Goal: Communication & Community: Answer question/provide support

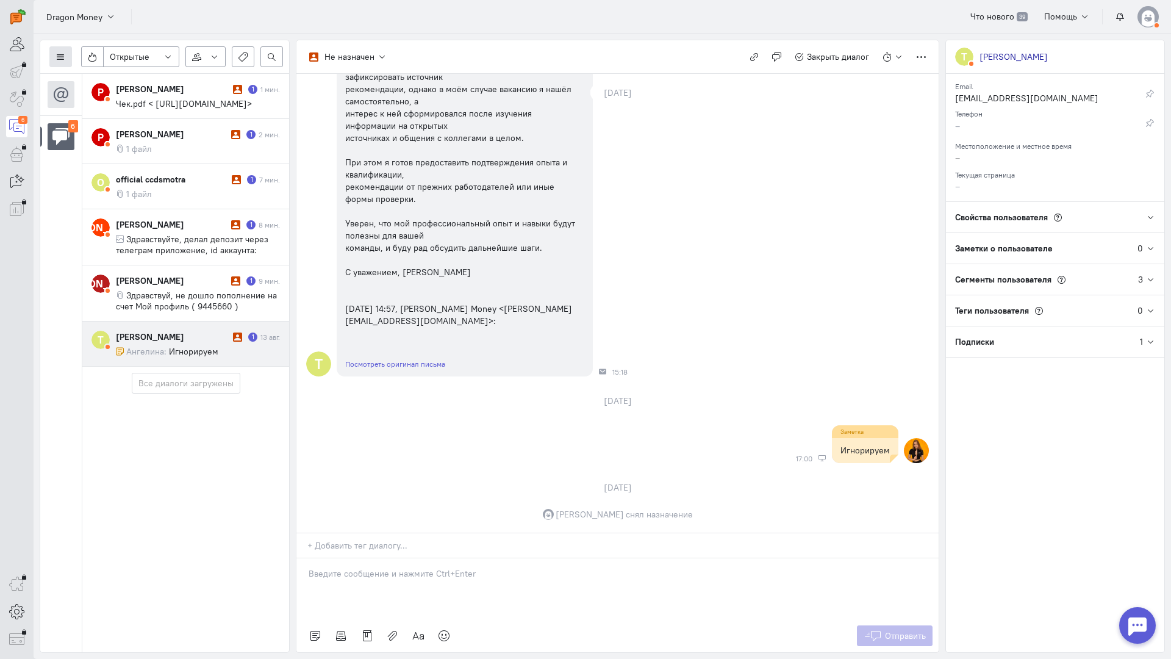
click at [64, 60] on icon at bounding box center [60, 56] width 9 height 9
click at [112, 81] on span "Список пользователей" at bounding box center [118, 81] width 91 height 11
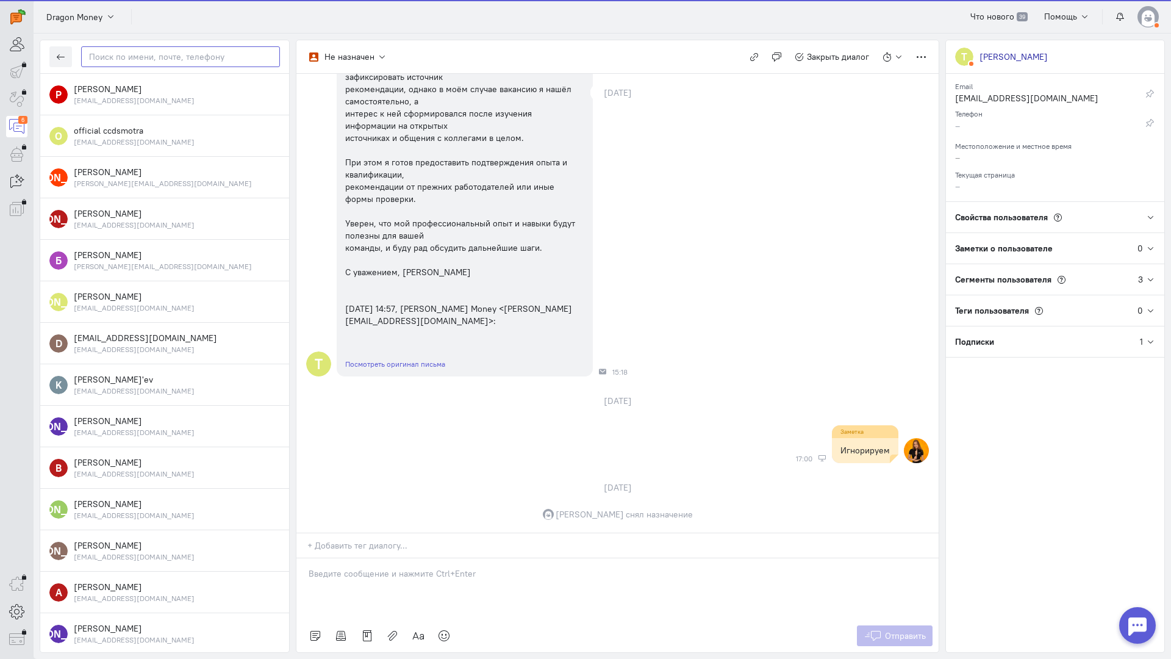
click at [144, 59] on input "text" at bounding box center [180, 56] width 199 height 21
paste input "ruslanusupov012"
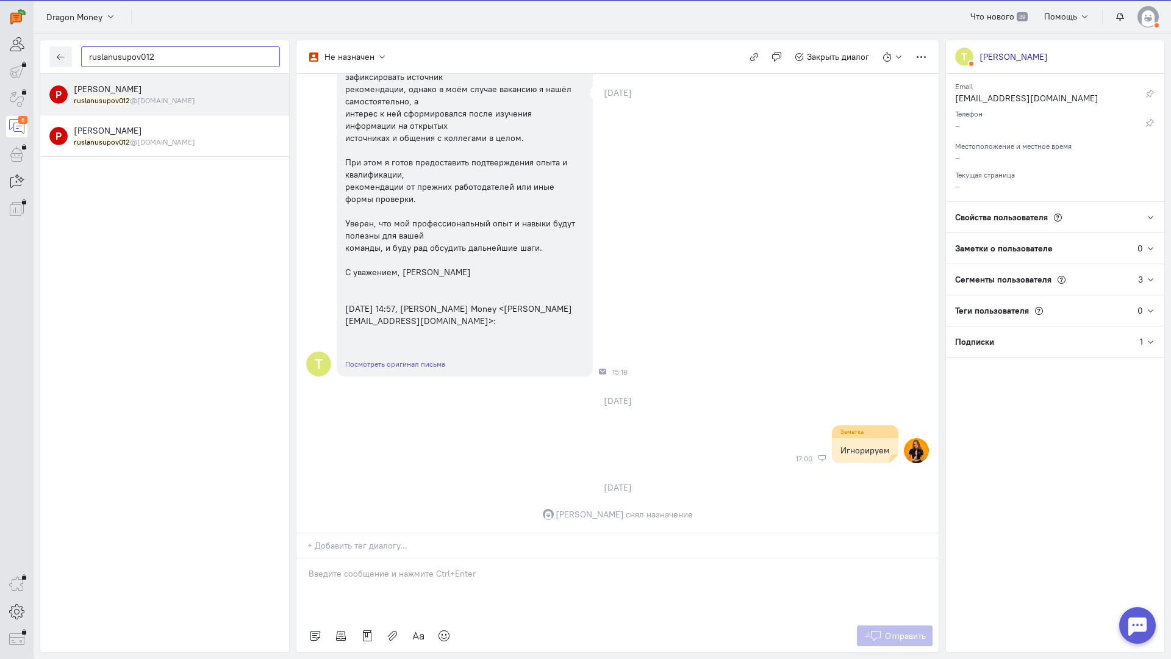
type input "ruslanusupov012"
click at [137, 88] on div "[PERSON_NAME] ruslanusupov012 @[DOMAIN_NAME]" at bounding box center [177, 94] width 206 height 23
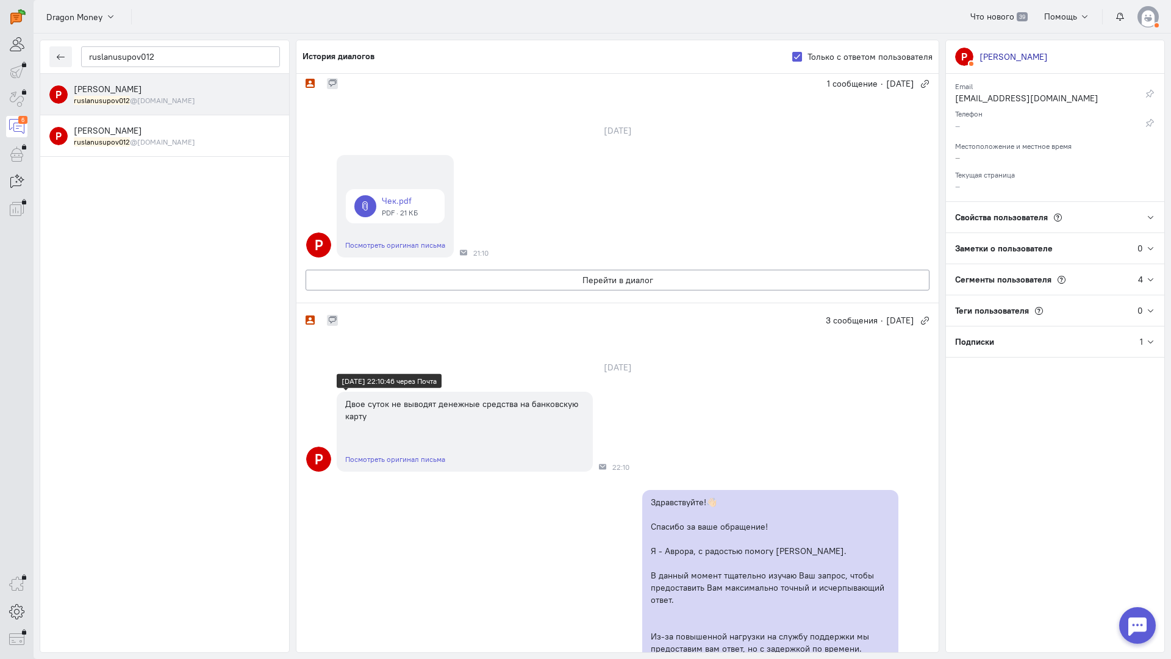
scroll to position [109, 0]
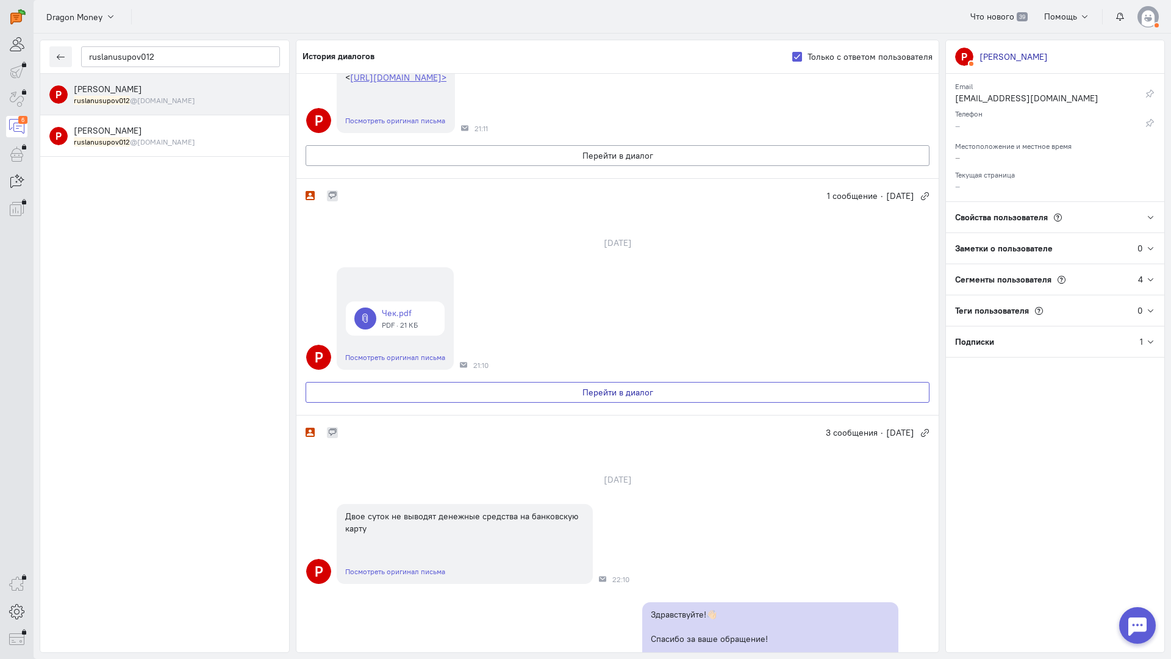
click at [506, 403] on button "Перейти в диалог" at bounding box center [618, 392] width 624 height 21
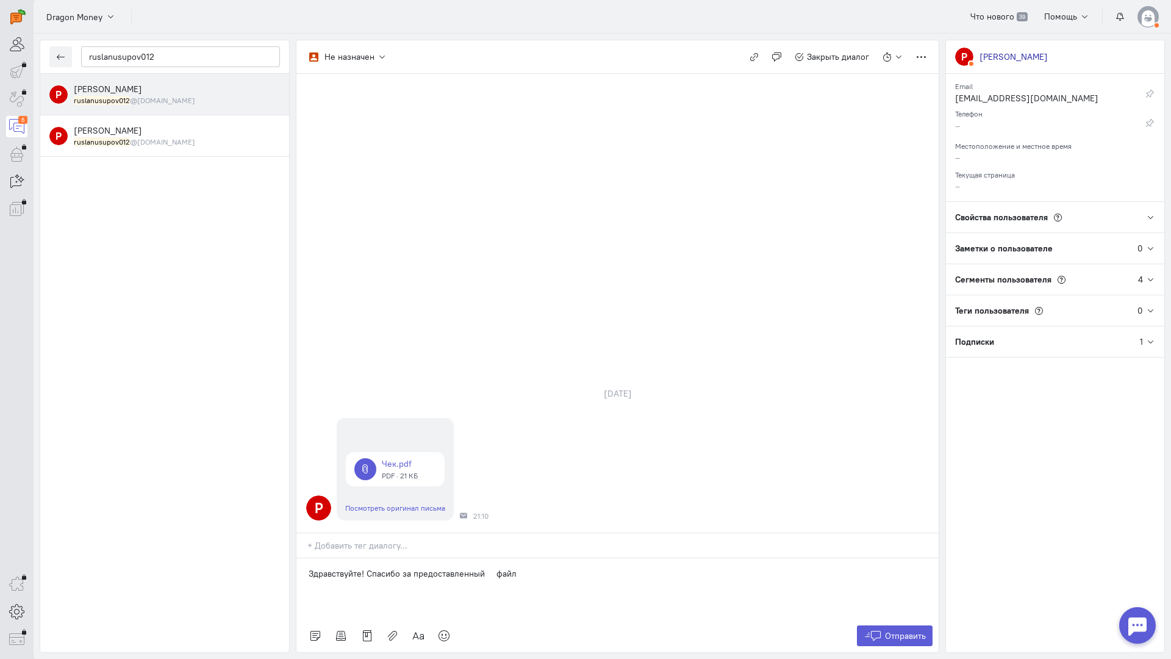
click at [488, 567] on p "Здравствуйте! Спасибо за предоставленный файл" at bounding box center [618, 573] width 618 height 12
click at [442, 630] on icon at bounding box center [444, 636] width 12 height 12
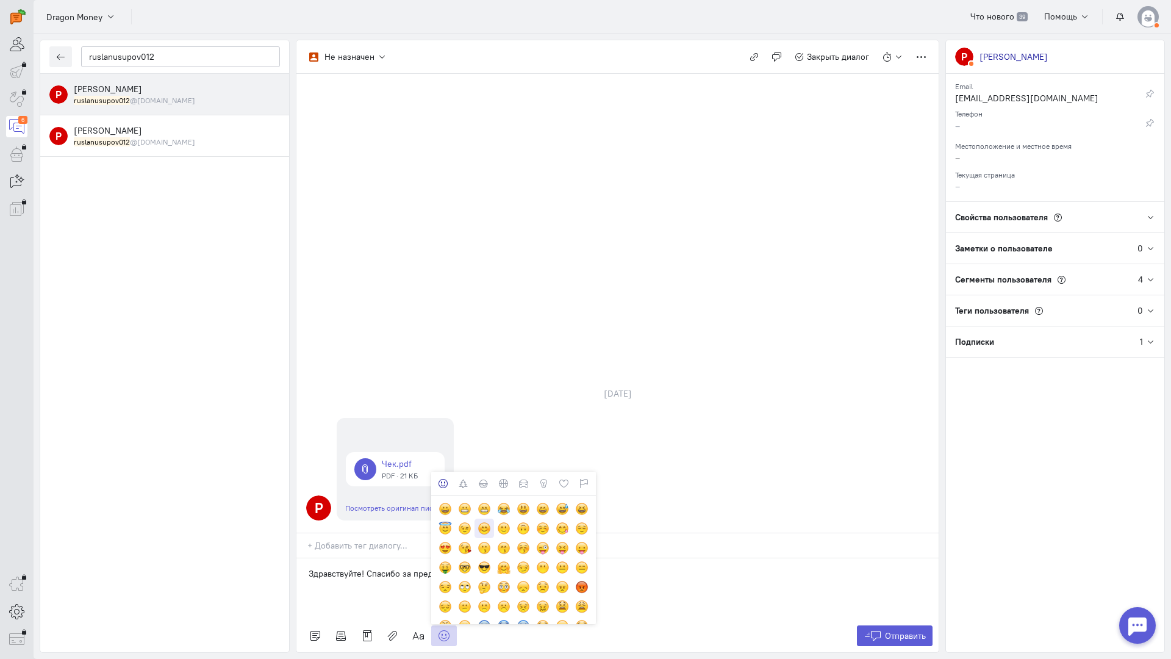
click at [486, 522] on div at bounding box center [484, 528] width 13 height 13
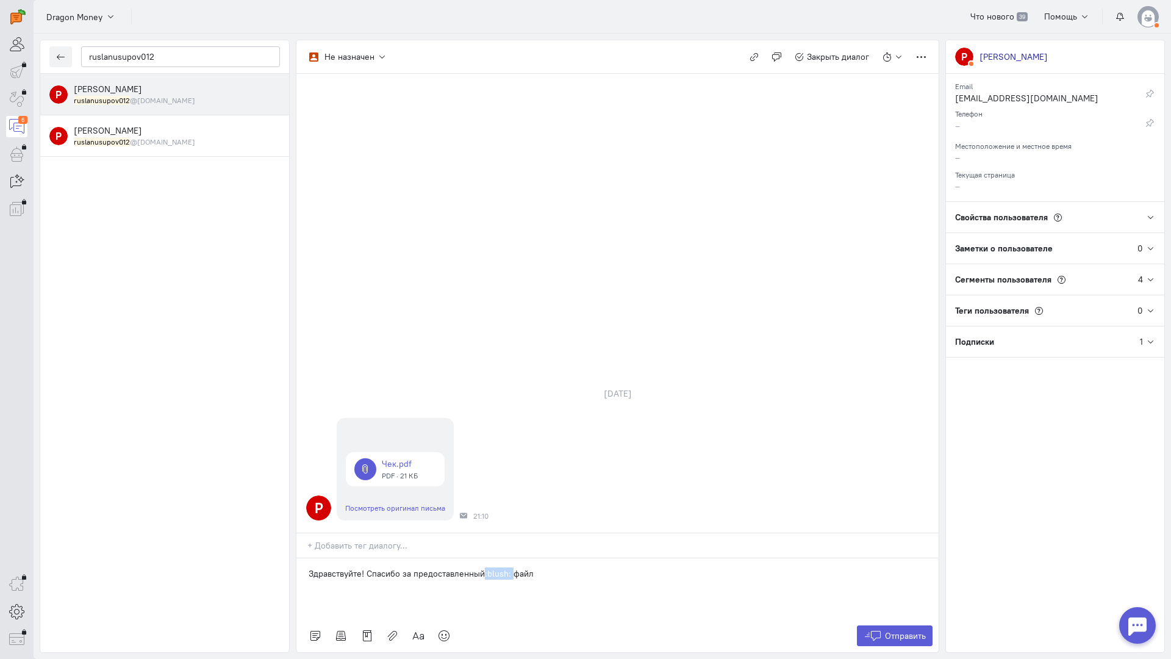
drag, startPoint x: 511, startPoint y: 499, endPoint x: 483, endPoint y: 504, distance: 27.9
click at [483, 567] on p "Здравствуйте! Спасибо за предоставленный:blush: файл" at bounding box center [618, 573] width 618 height 12
copy p ":blush:"
click at [530, 567] on p "Здравствуйте! Спасибо за предоставленный файл" at bounding box center [618, 573] width 618 height 12
click at [901, 630] on span "Отправить" at bounding box center [905, 635] width 41 height 11
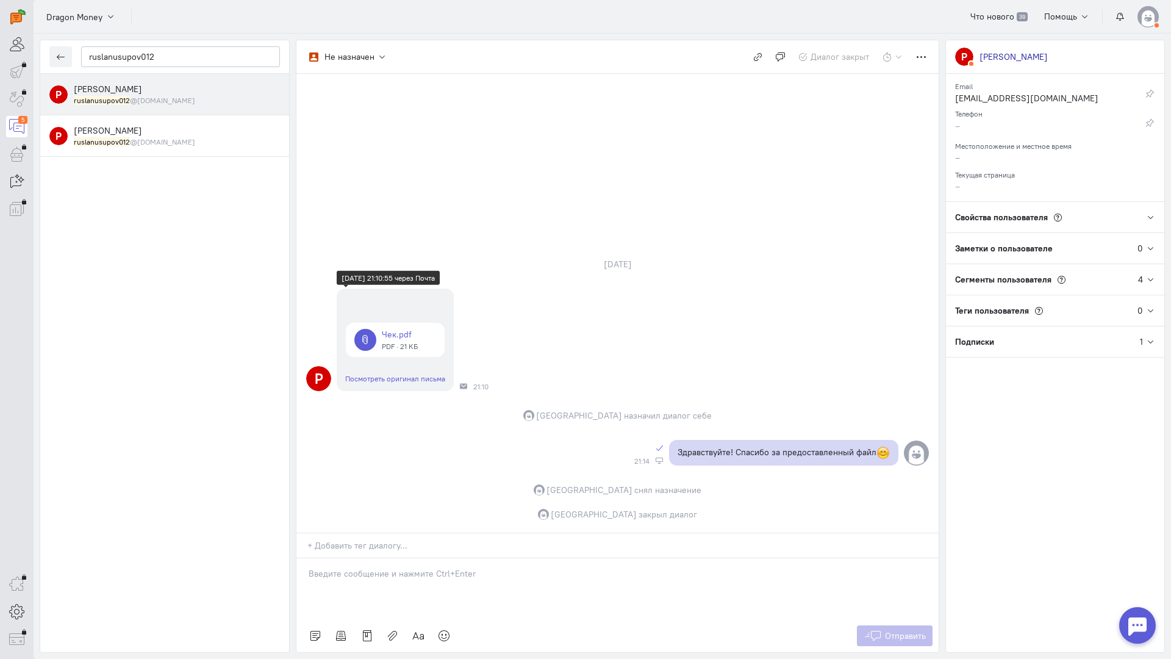
click at [403, 323] on link at bounding box center [395, 340] width 99 height 34
click at [405, 323] on link at bounding box center [395, 340] width 99 height 34
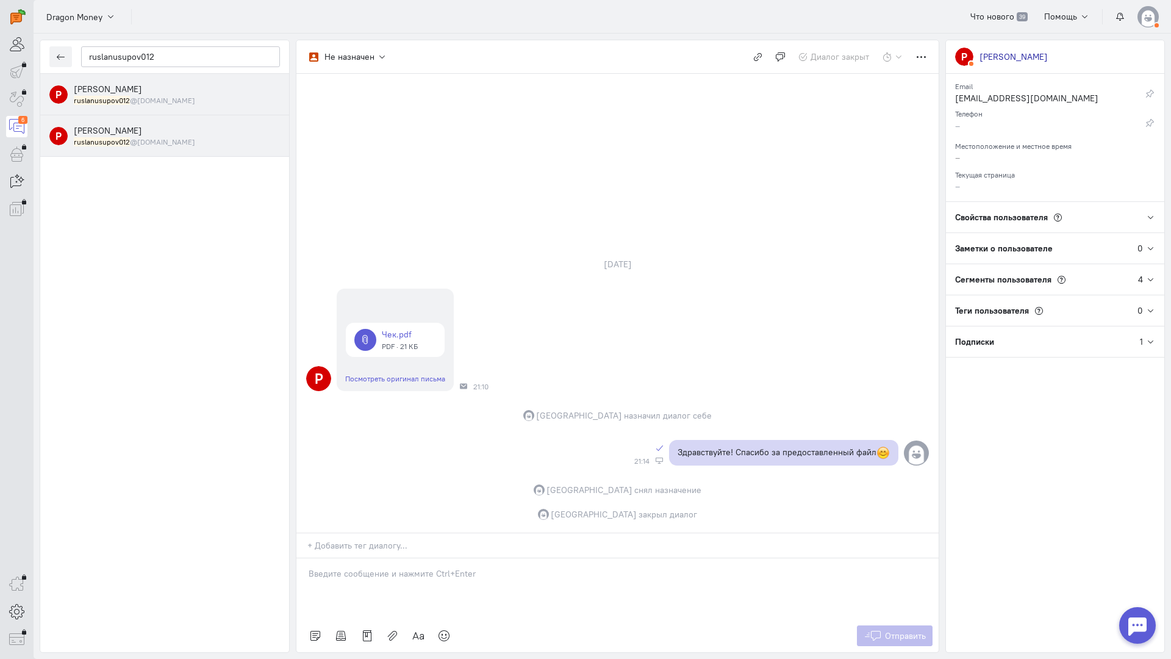
click at [172, 136] on div "[PERSON_NAME] ruslanusupov012 @[DOMAIN_NAME]" at bounding box center [177, 135] width 206 height 23
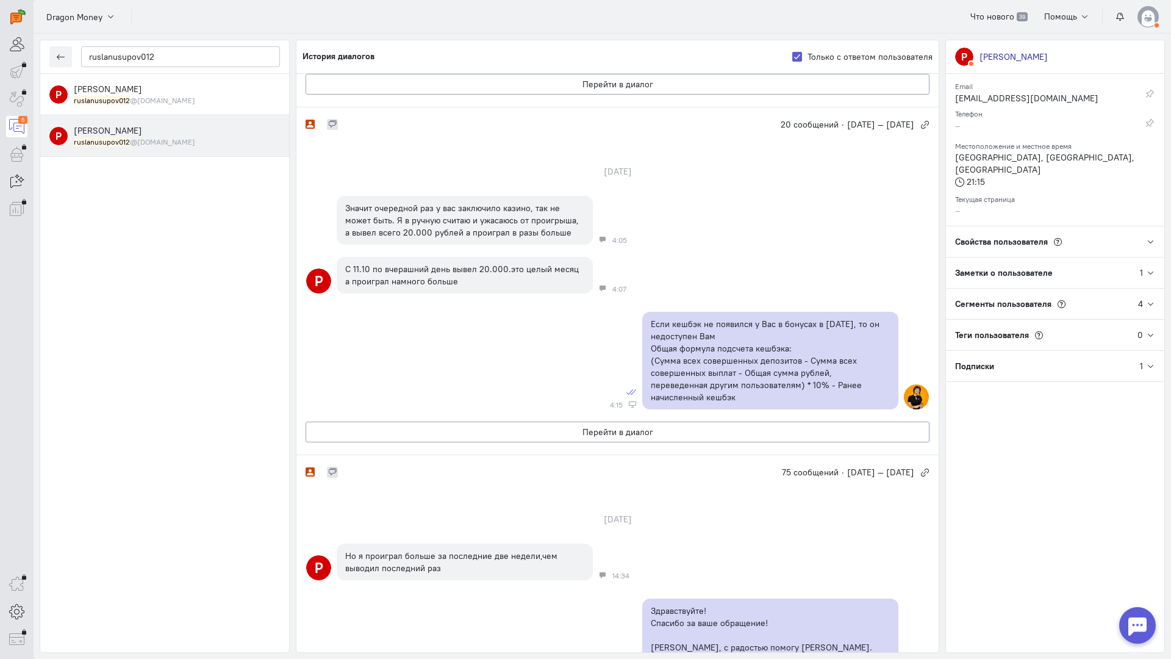
scroll to position [254, 0]
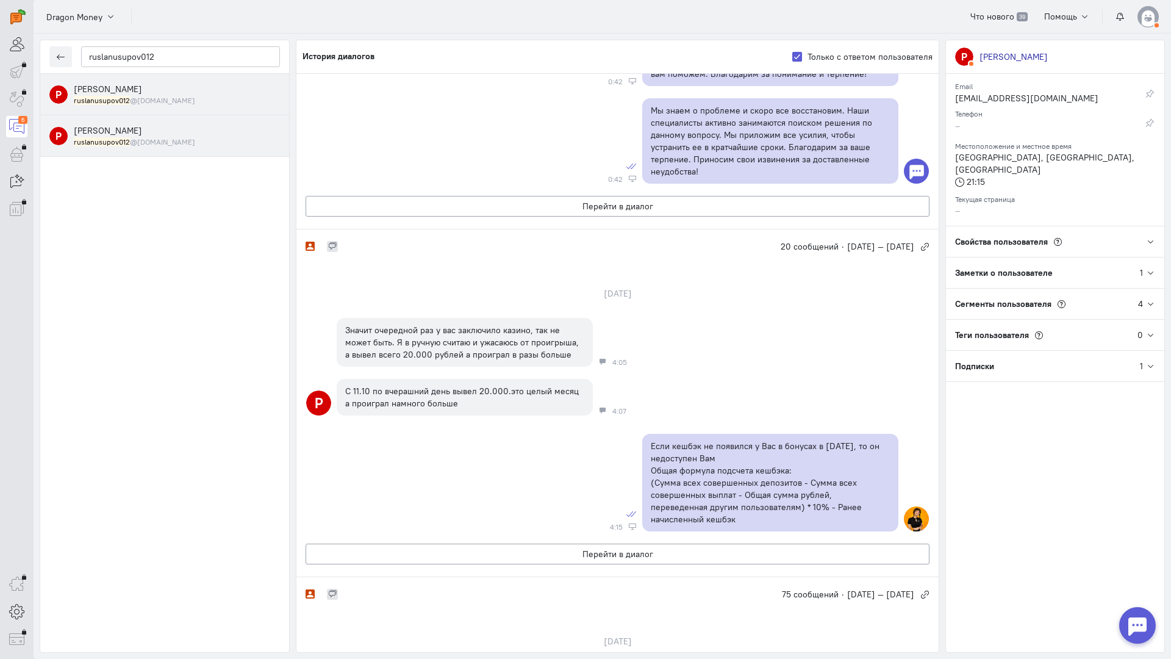
click at [179, 98] on div "ruslanusupov012 @[DOMAIN_NAME]" at bounding box center [177, 100] width 206 height 10
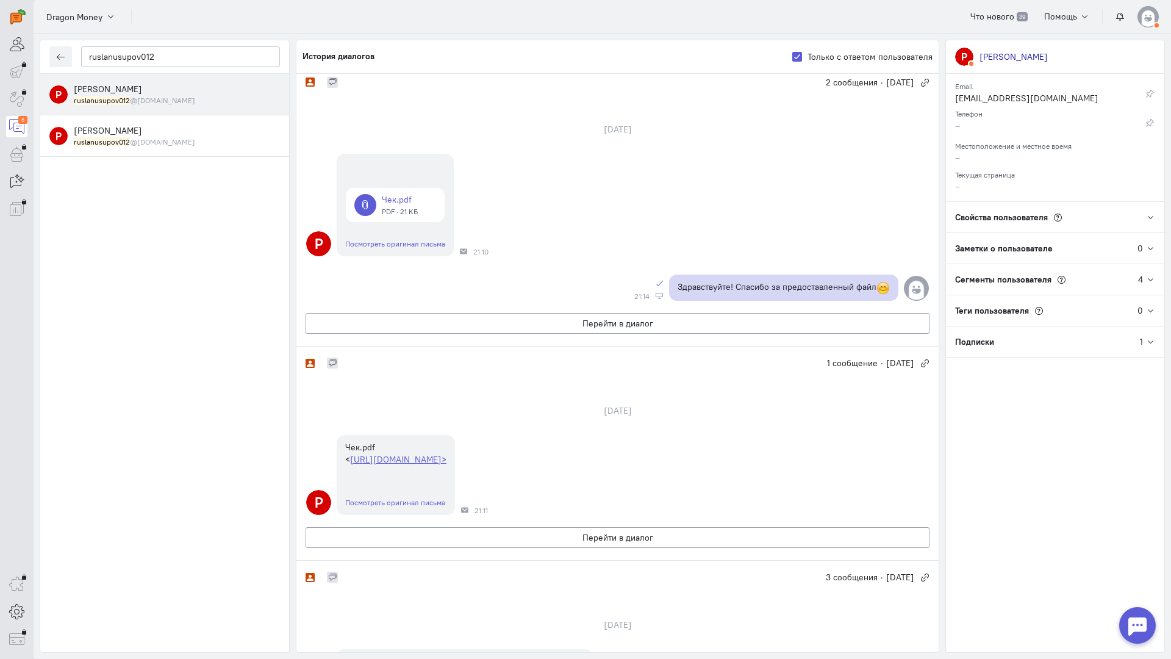
scroll to position [0, 0]
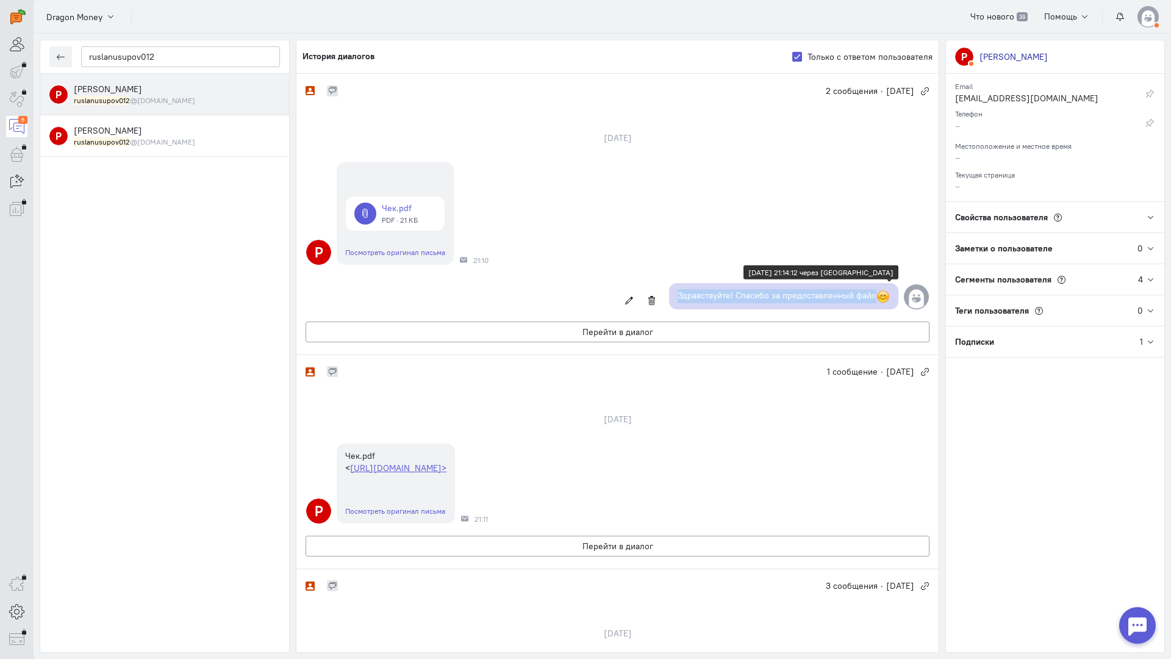
copy p "Здравствуйте! Спасибо за предоставленный файл"
drag, startPoint x: 886, startPoint y: 298, endPoint x: 670, endPoint y: 293, distance: 216.0
click at [670, 293] on div "Здравствуйте! Спасибо за предоставленный файл" at bounding box center [783, 296] width 229 height 26
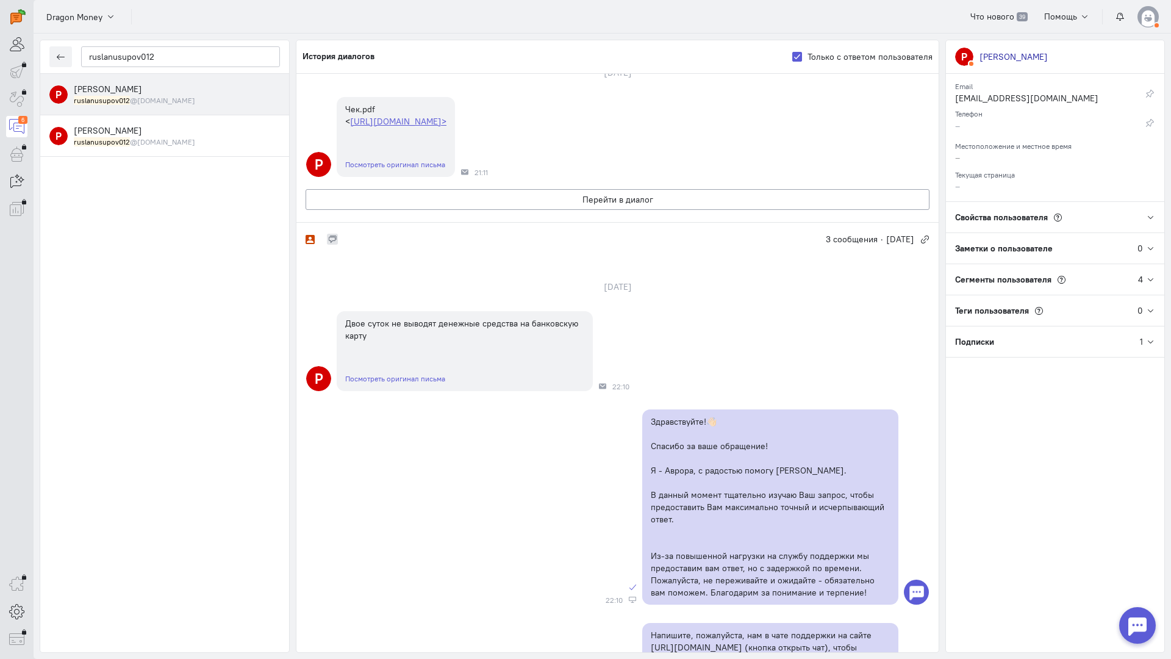
scroll to position [183, 0]
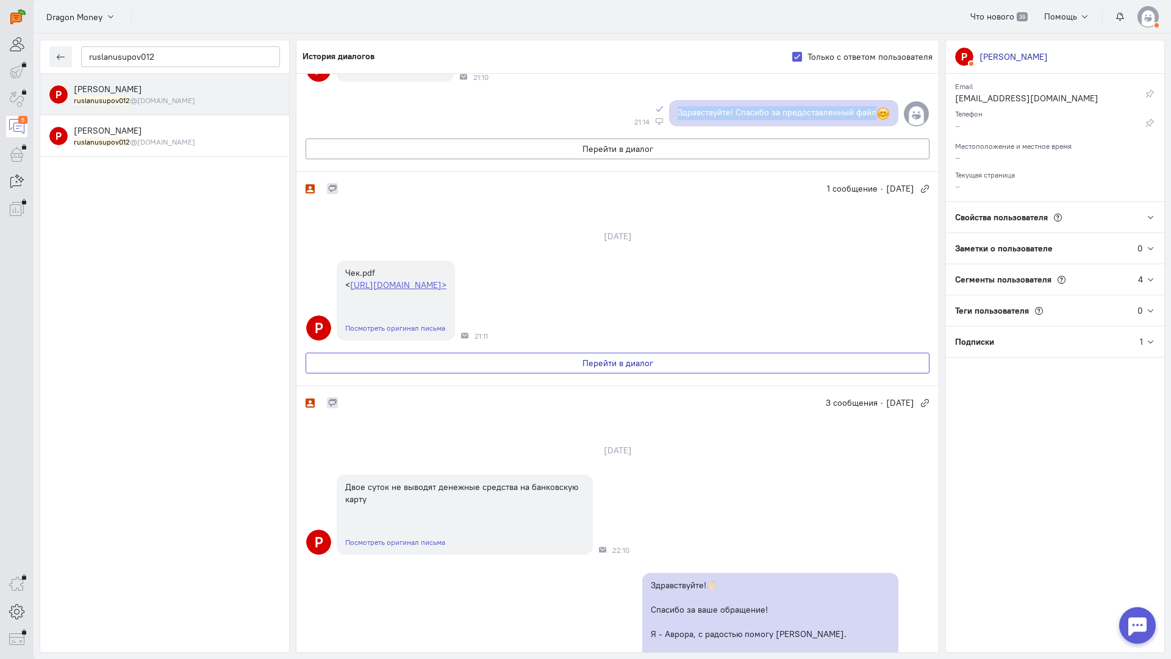
click at [616, 373] on button "Перейти в диалог" at bounding box center [618, 363] width 624 height 21
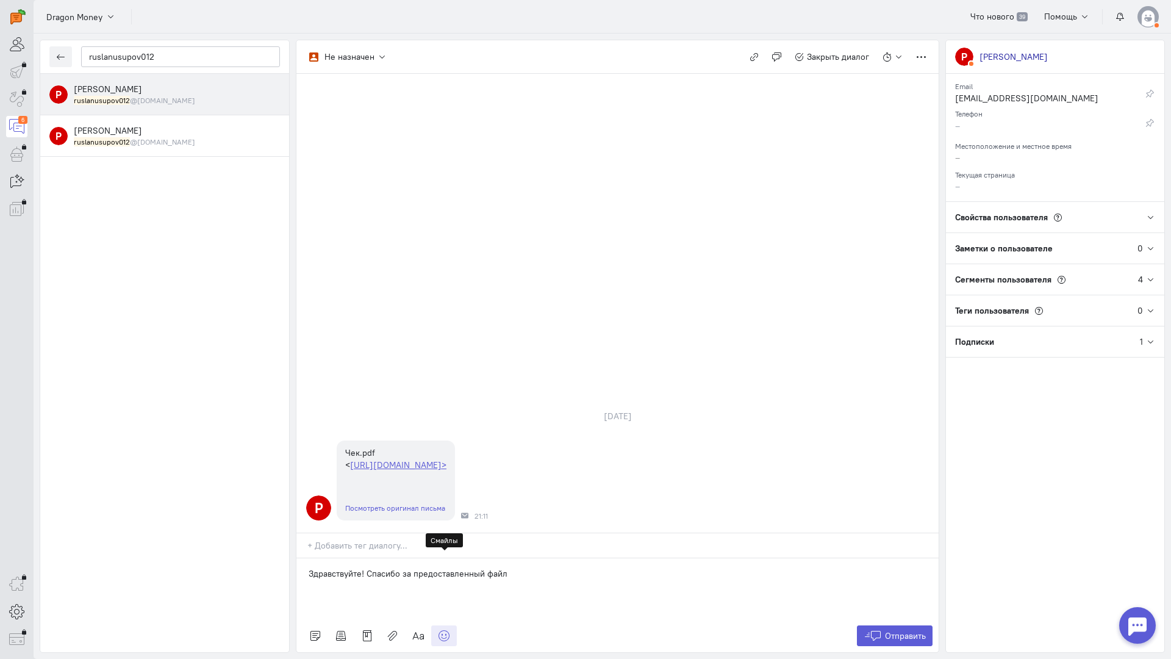
click at [448, 630] on icon at bounding box center [444, 636] width 12 height 12
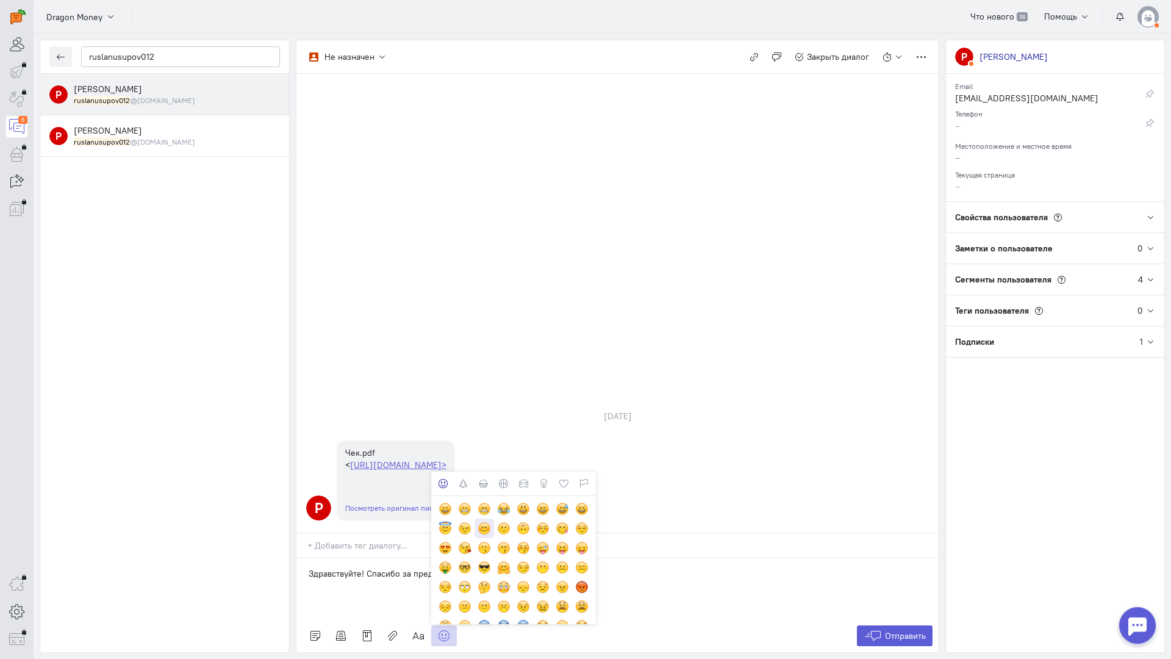
click at [487, 522] on div at bounding box center [484, 528] width 13 height 13
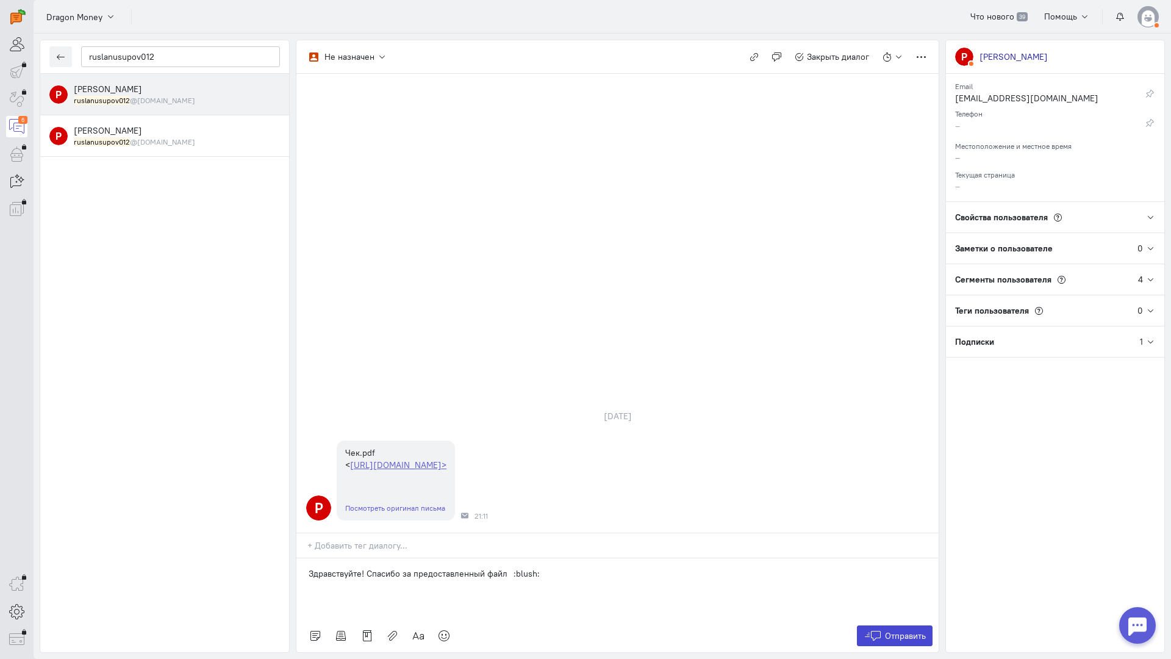
click at [889, 630] on span "Отправить" at bounding box center [905, 635] width 41 height 11
